Goal: Communication & Community: Ask a question

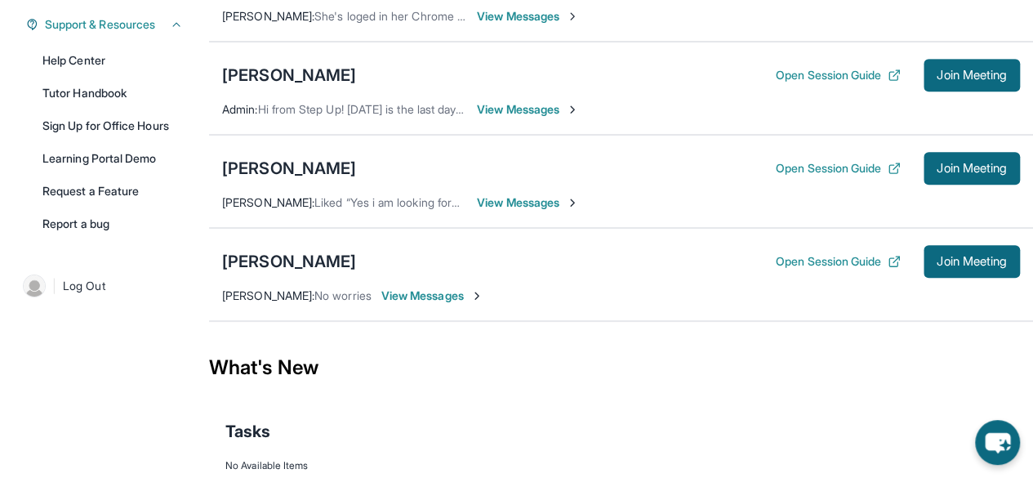
scroll to position [387, 0]
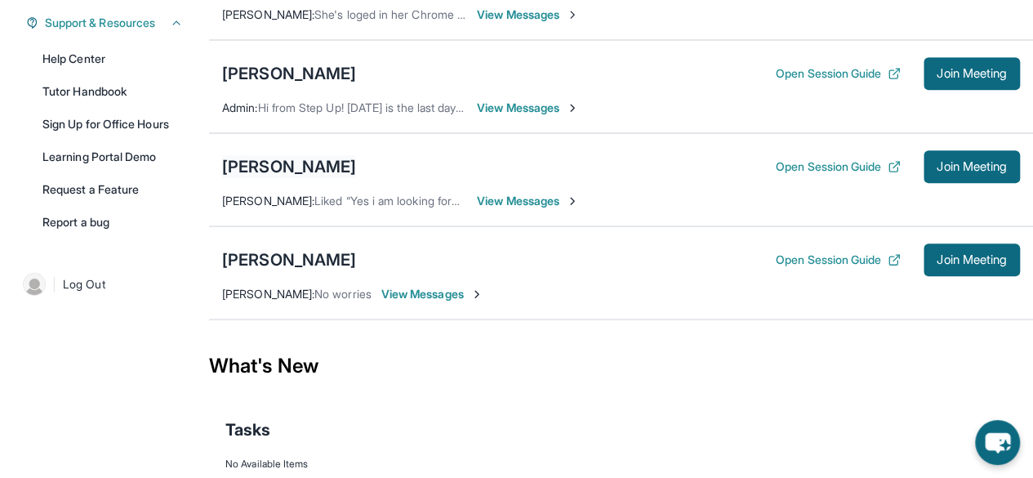
click at [305, 167] on div "[PERSON_NAME]" at bounding box center [289, 166] width 134 height 23
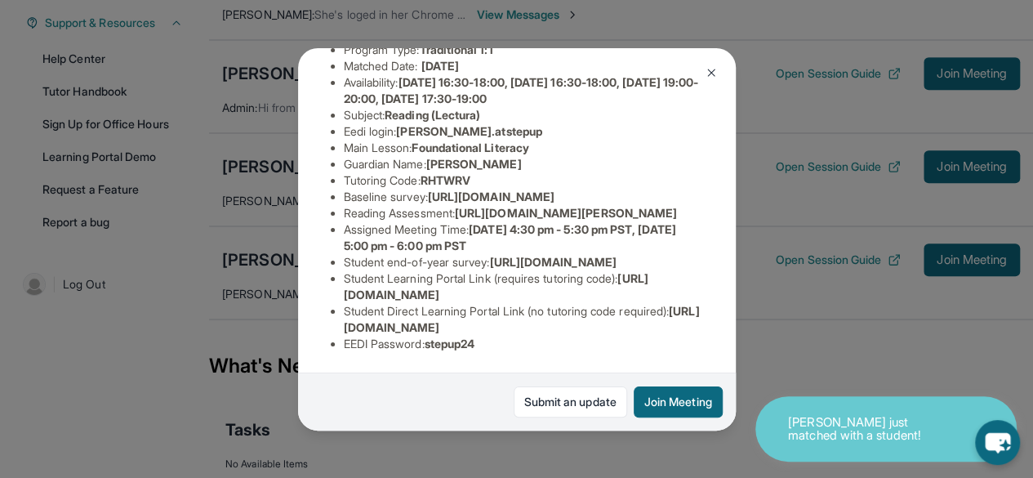
scroll to position [379, 0]
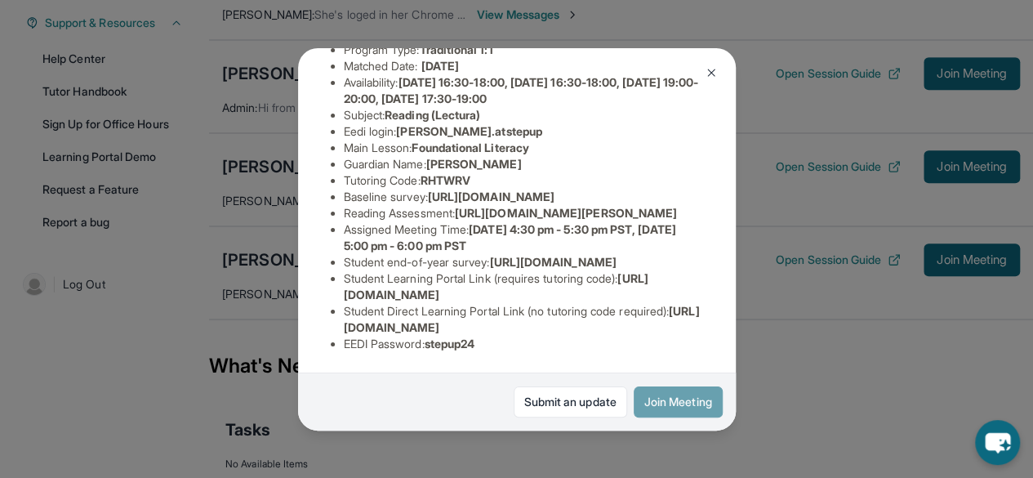
click at [650, 399] on button "Join Meeting" at bounding box center [678, 401] width 89 height 31
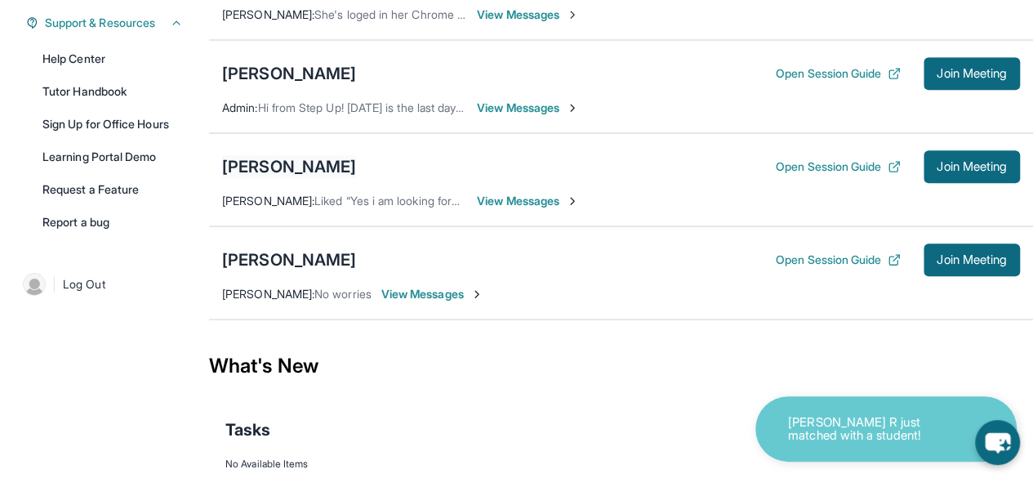
click at [273, 178] on div "[PERSON_NAME]" at bounding box center [289, 166] width 134 height 23
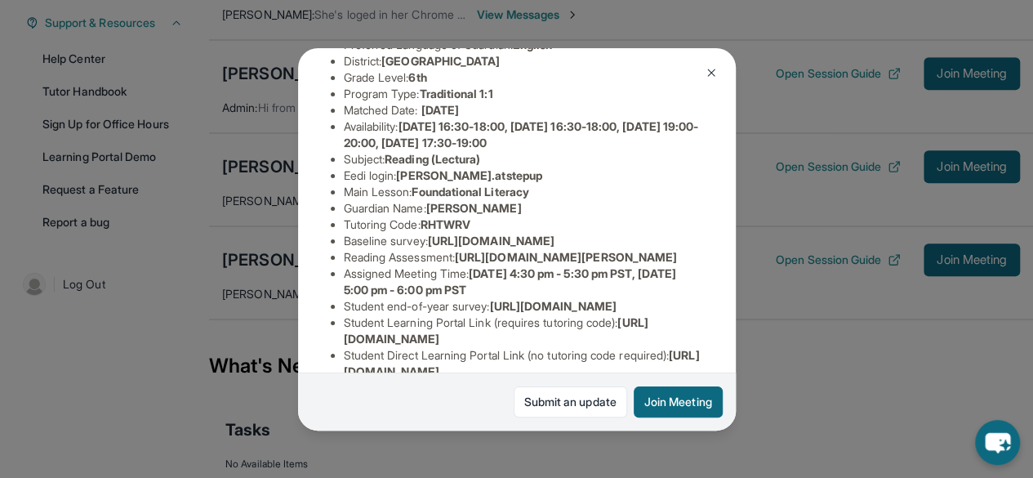
scroll to position [162, 0]
drag, startPoint x: 403, startPoint y: 192, endPoint x: 498, endPoint y: 188, distance: 94.8
click at [498, 183] on span "[PERSON_NAME].atstepup" at bounding box center [469, 176] width 146 height 14
copy span "[PERSON_NAME].atstepup"
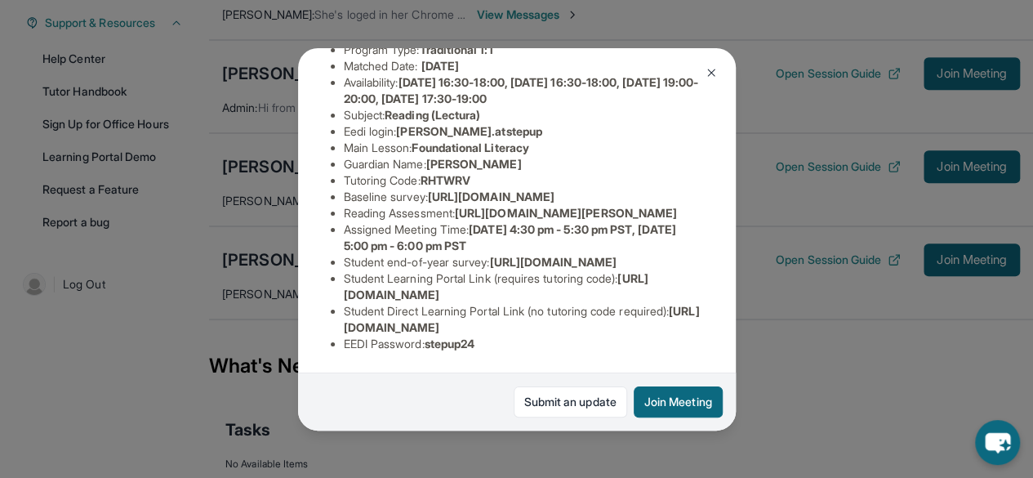
click at [442, 336] on span "stepup24" at bounding box center [450, 343] width 51 height 14
copy span "stepup24"
click at [346, 322] on span "[URL][DOMAIN_NAME]" at bounding box center [522, 319] width 356 height 30
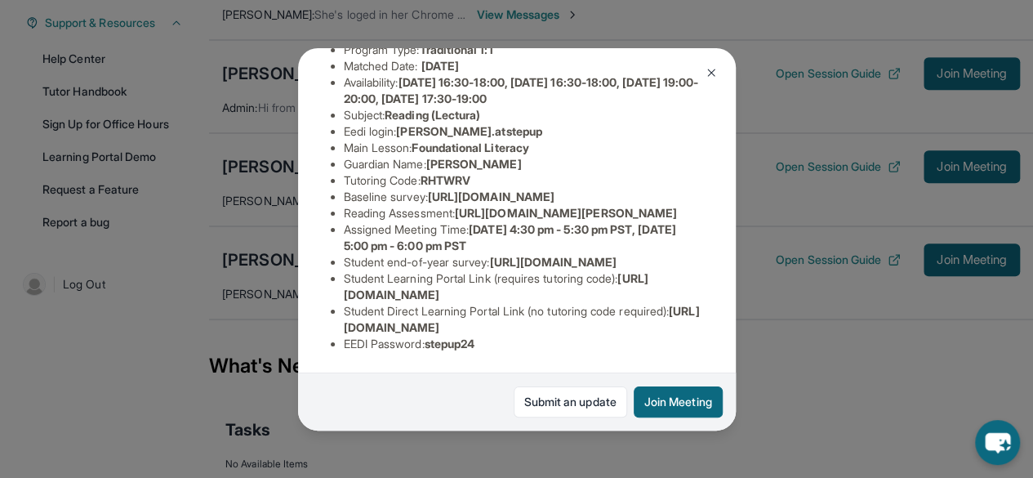
click at [346, 322] on span "[URL][DOMAIN_NAME]" at bounding box center [522, 319] width 356 height 30
drag, startPoint x: 346, startPoint y: 322, endPoint x: 690, endPoint y: 321, distance: 343.8
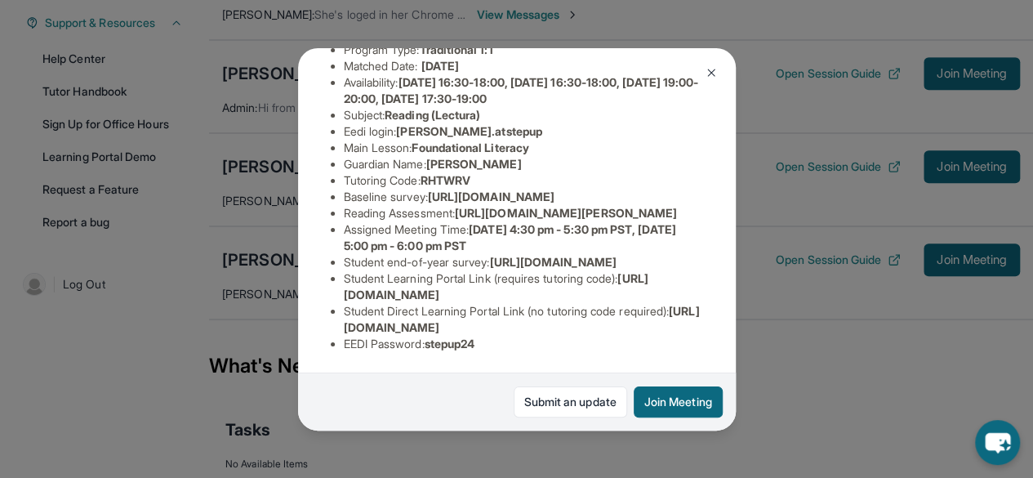
click at [690, 321] on div "[PERSON_NAME] Guardian: [PERSON_NAME] Student Information [URL][DOMAIN_NAME] Pr…" at bounding box center [517, 239] width 438 height 382
copy span "[URL][DOMAIN_NAME]"
click at [714, 67] on img at bounding box center [711, 72] width 13 height 13
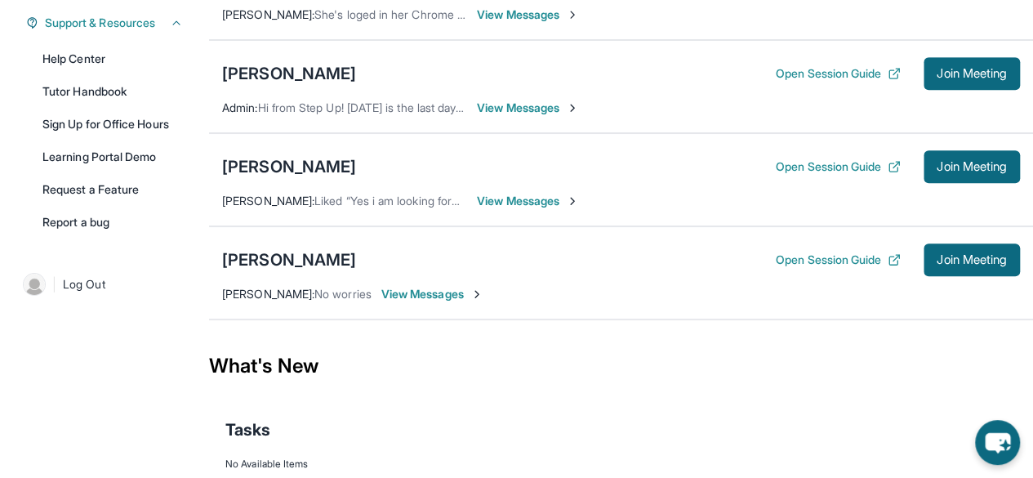
click at [529, 208] on span "View Messages" at bounding box center [528, 201] width 102 height 16
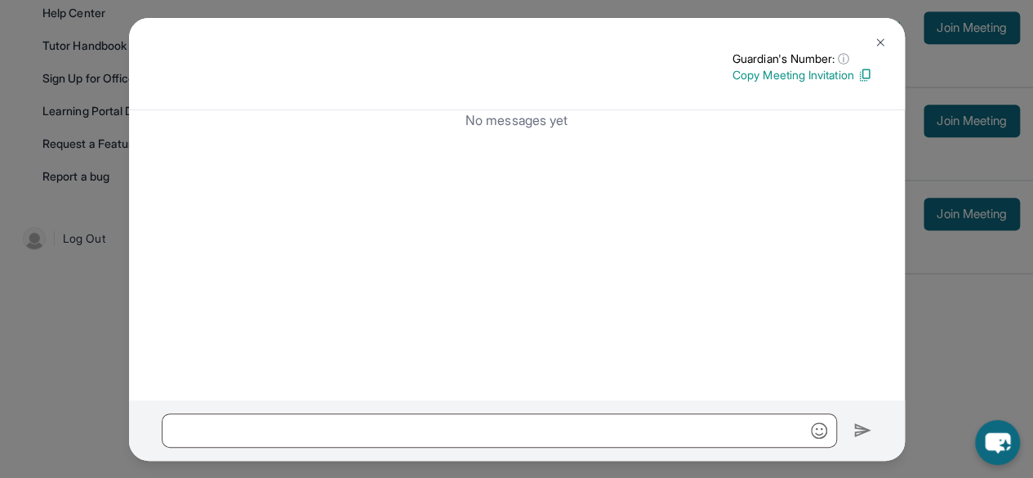
scroll to position [434, 0]
click at [455, 145] on div "No messages yet" at bounding box center [517, 255] width 776 height 290
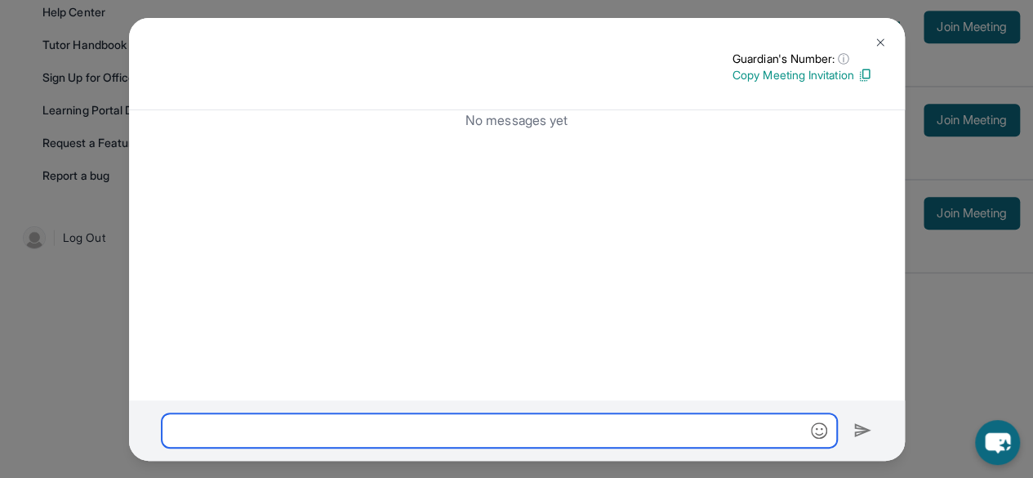
click at [285, 422] on input "text" at bounding box center [499, 430] width 675 height 34
paste input "**********"
type input "**********"
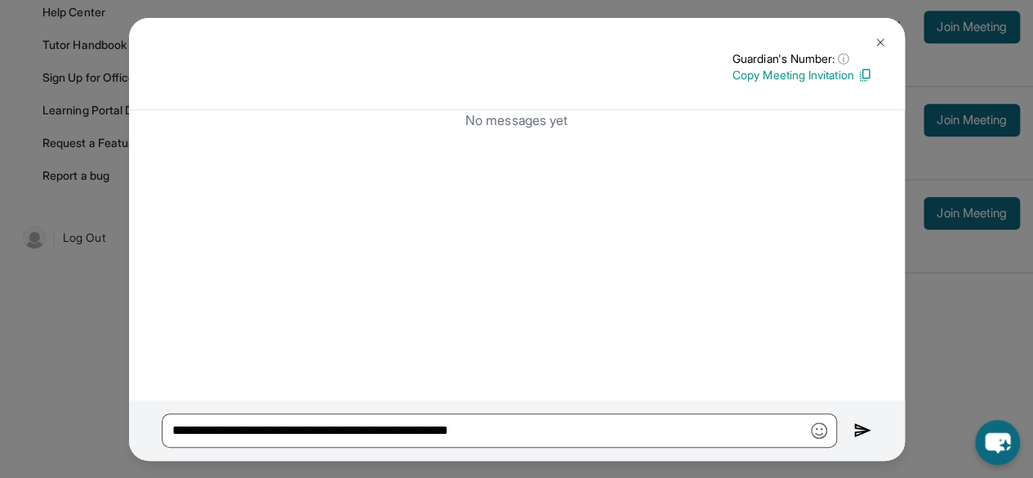
click at [870, 50] on button at bounding box center [880, 42] width 33 height 33
